Goal: Use online tool/utility: Utilize a website feature to perform a specific function

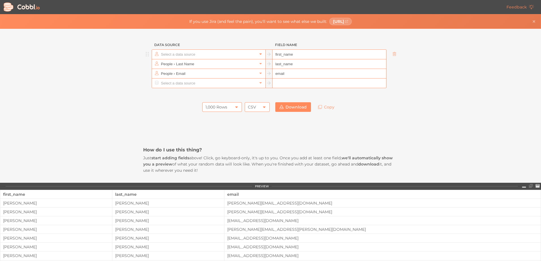
click at [259, 55] on icon at bounding box center [260, 54] width 4 height 4
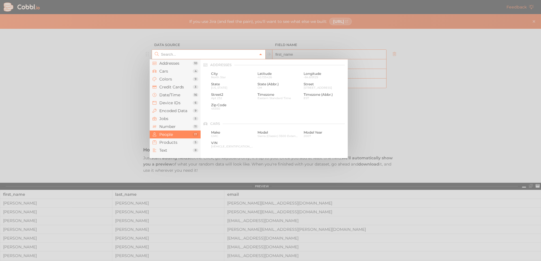
scroll to position [435, 0]
click at [178, 142] on span "Products" at bounding box center [175, 142] width 33 height 5
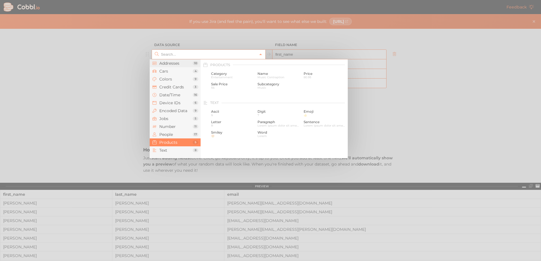
click at [174, 64] on span "Addresses" at bounding box center [175, 63] width 33 height 5
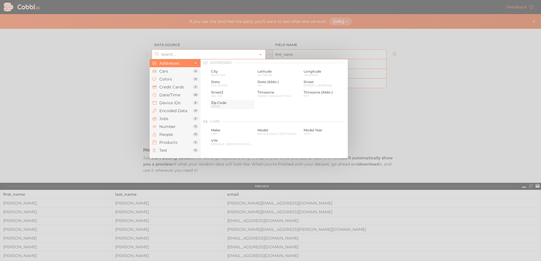
scroll to position [0, 0]
click at [217, 76] on span "North Star" at bounding box center [232, 77] width 42 height 3
type input "Addresses › City"
type input "city"
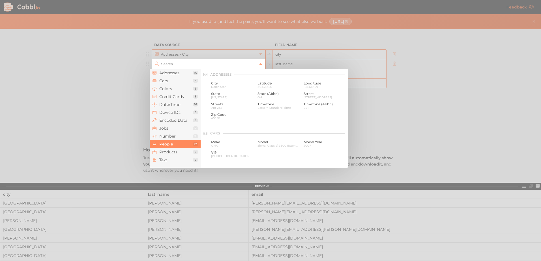
click at [257, 64] on link at bounding box center [260, 64] width 7 height 6
click at [172, 73] on span "Addresses" at bounding box center [175, 73] width 33 height 5
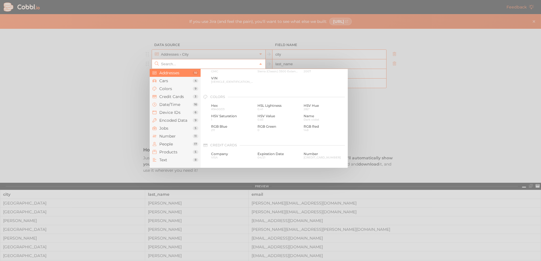
scroll to position [0, 0]
click at [313, 95] on span "Street" at bounding box center [324, 94] width 42 height 4
type input "Addresses › Street"
type input "street"
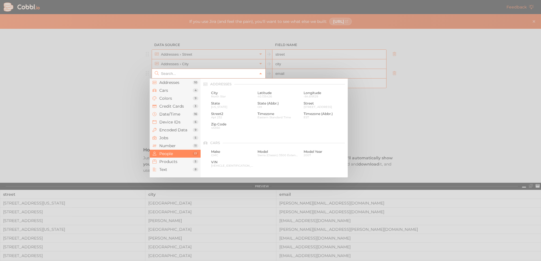
click at [207, 73] on input "text" at bounding box center [208, 73] width 98 height 9
click at [165, 84] on span "Addresses" at bounding box center [175, 82] width 33 height 5
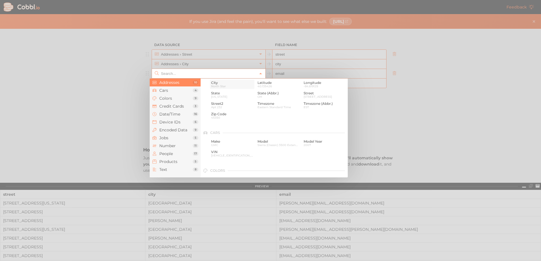
scroll to position [0, 0]
click at [223, 107] on span "[US_STATE]" at bounding box center [232, 106] width 42 height 3
type input "Addresses › State"
type input "state"
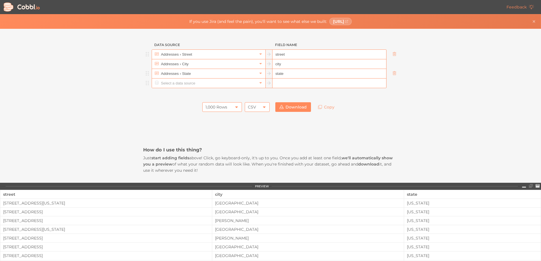
click at [167, 85] on input "text" at bounding box center [208, 83] width 98 height 9
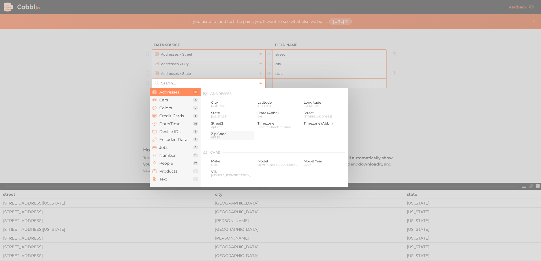
click at [220, 133] on span "Zip Code" at bounding box center [232, 134] width 42 height 4
type input "Addresses › Zip Code"
type input "zip"
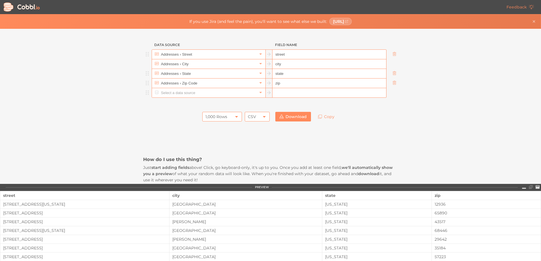
click at [182, 94] on input "text" at bounding box center [208, 92] width 98 height 9
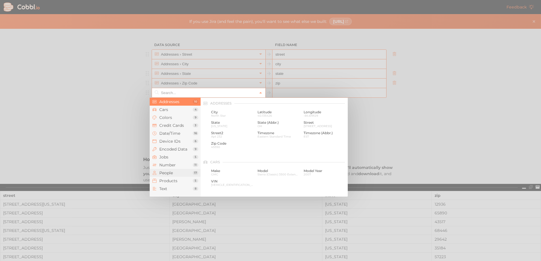
click at [167, 174] on span "People" at bounding box center [175, 173] width 33 height 5
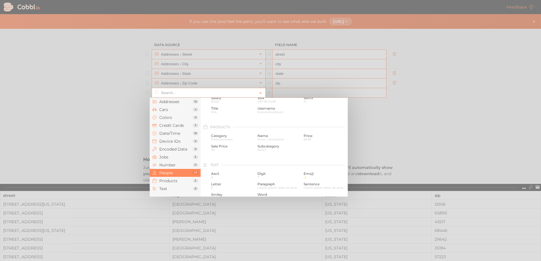
scroll to position [492, 0]
click at [169, 157] on span "Jobs" at bounding box center [175, 157] width 33 height 5
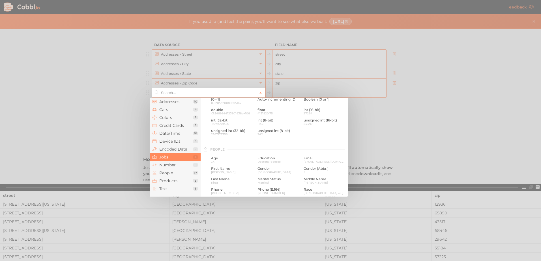
scroll to position [339, 0]
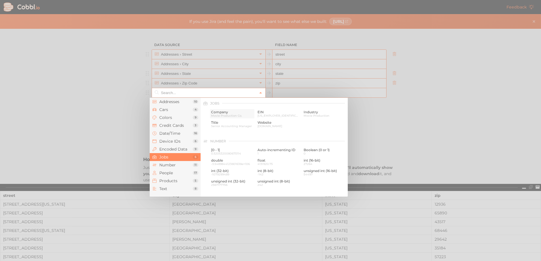
click at [223, 113] on span "Company" at bounding box center [232, 112] width 42 height 4
type input "Jobs › Company"
type input "company"
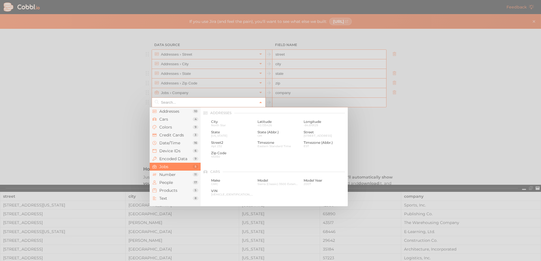
click at [232, 104] on input "text" at bounding box center [208, 102] width 98 height 9
click at [170, 174] on span "Number" at bounding box center [175, 174] width 33 height 5
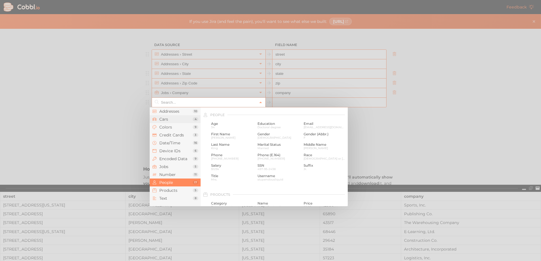
scroll to position [433, 0]
click at [171, 122] on li "Cars 4" at bounding box center [175, 119] width 51 height 8
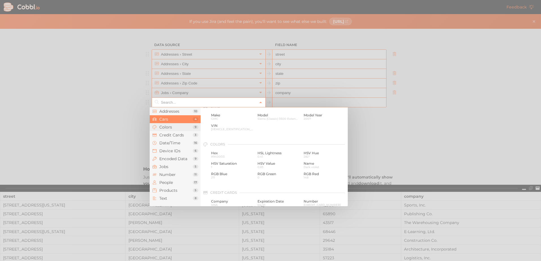
scroll to position [59, 0]
click at [167, 198] on span "Text" at bounding box center [175, 198] width 33 height 5
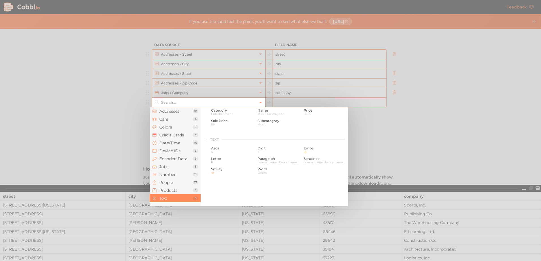
scroll to position [553, 0]
click at [170, 191] on span "Products" at bounding box center [175, 190] width 33 height 5
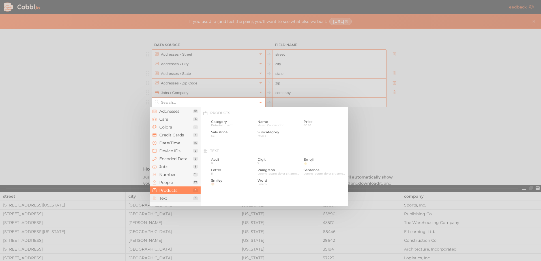
click at [171, 198] on span "Text" at bounding box center [175, 198] width 33 height 5
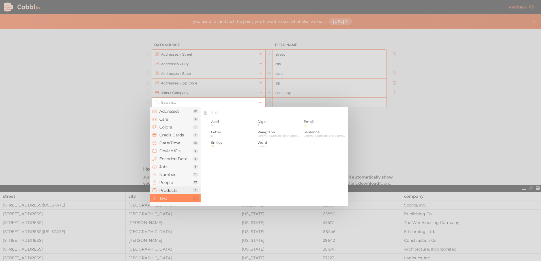
click at [172, 191] on span "Products" at bounding box center [175, 190] width 33 height 5
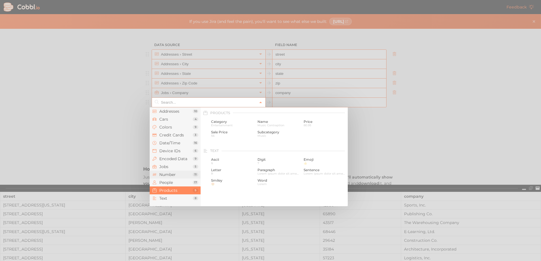
click at [171, 175] on span "Number" at bounding box center [175, 174] width 33 height 5
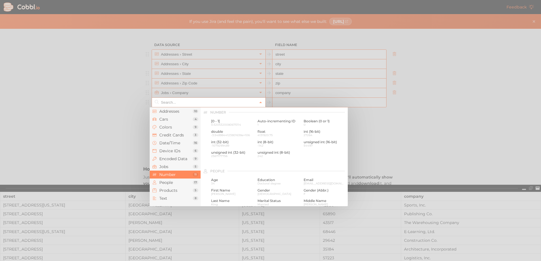
scroll to position [377, 0]
click at [172, 169] on span "Jobs" at bounding box center [175, 167] width 33 height 5
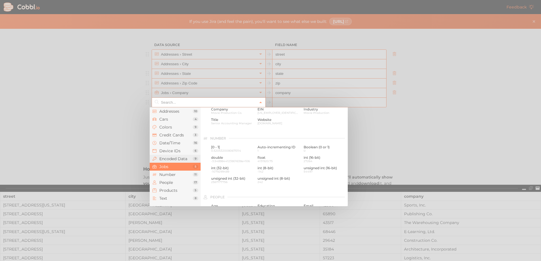
scroll to position [339, 0]
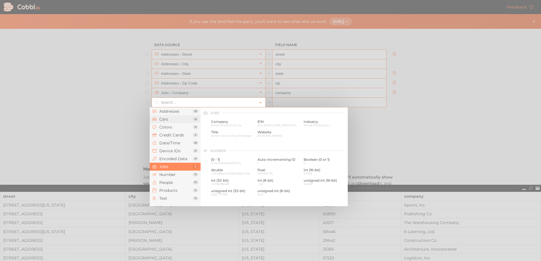
click at [175, 120] on span "Cars" at bounding box center [175, 119] width 33 height 5
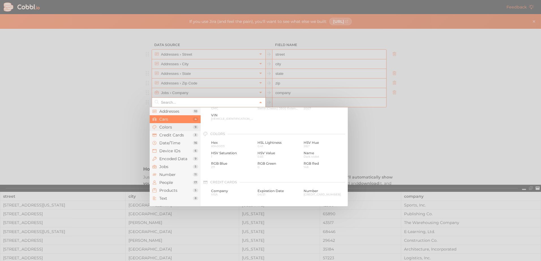
scroll to position [59, 0]
click at [171, 134] on span "Credit Cards" at bounding box center [175, 135] width 33 height 5
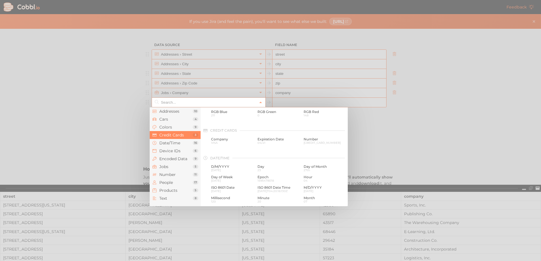
scroll to position [145, 0]
click at [169, 143] on span "Date/Time" at bounding box center [175, 143] width 33 height 5
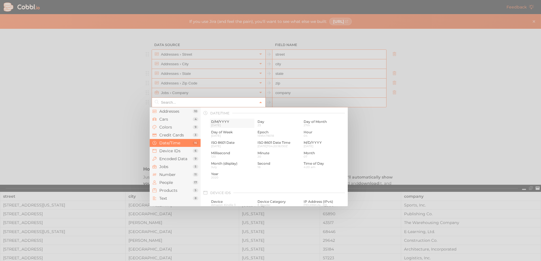
click at [217, 123] on span "D/M/YYYY" at bounding box center [232, 122] width 42 height 4
type input "Date/Time › D/M/YYYY"
type input "d/m/yyyy"
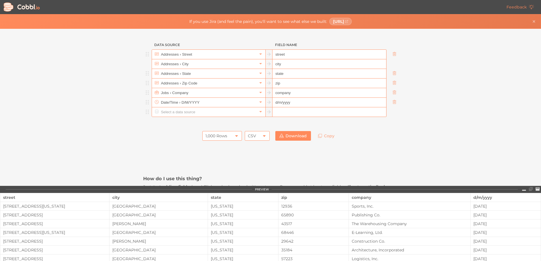
click at [181, 112] on input "text" at bounding box center [208, 111] width 98 height 9
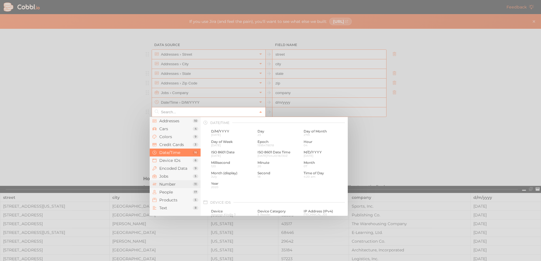
click at [171, 184] on span "Number" at bounding box center [175, 184] width 33 height 5
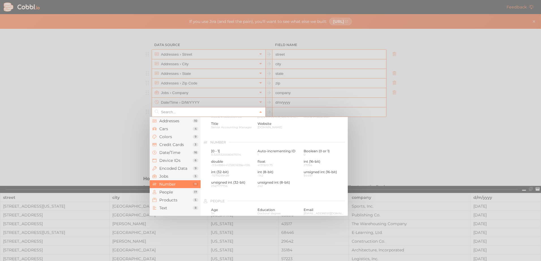
scroll to position [377, 0]
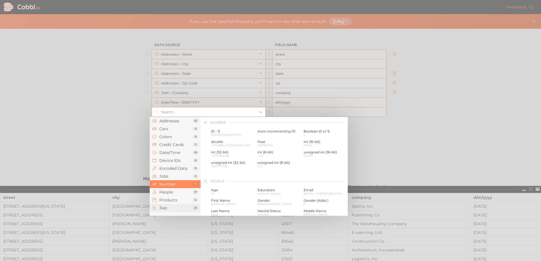
click at [164, 207] on span "Text" at bounding box center [175, 208] width 33 height 5
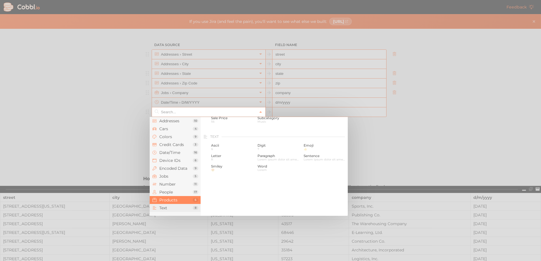
scroll to position [553, 0]
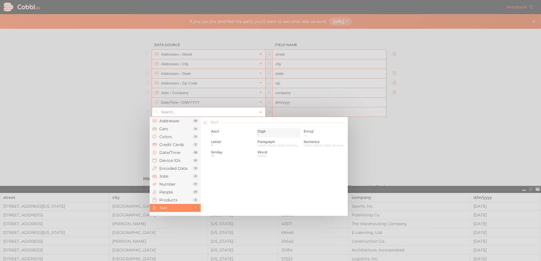
click at [263, 133] on span "Digit" at bounding box center [278, 132] width 42 height 4
type input "Text › Digit"
type input "digit"
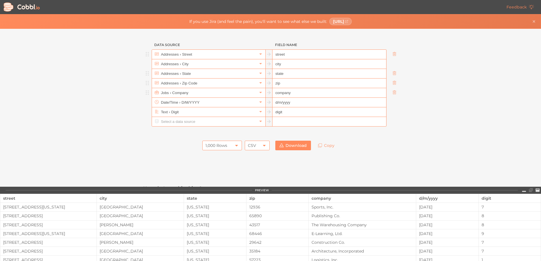
click at [234, 145] on icon at bounding box center [236, 145] width 5 height 5
click at [219, 172] on li "1,000 Rows" at bounding box center [220, 175] width 39 height 10
click at [264, 145] on icon at bounding box center [264, 145] width 5 height 5
drag, startPoint x: 256, startPoint y: 147, endPoint x: 254, endPoint y: 154, distance: 7.2
click at [256, 148] on div "CSV" at bounding box center [257, 146] width 25 height 10
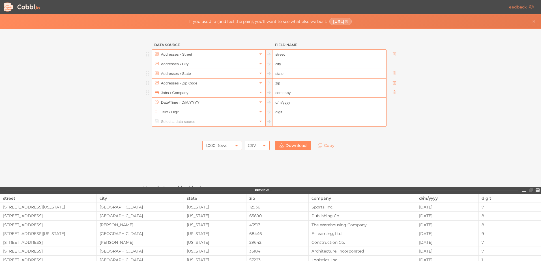
click at [281, 144] on icon at bounding box center [281, 146] width 4 height 4
